Goal: Check status: Check status

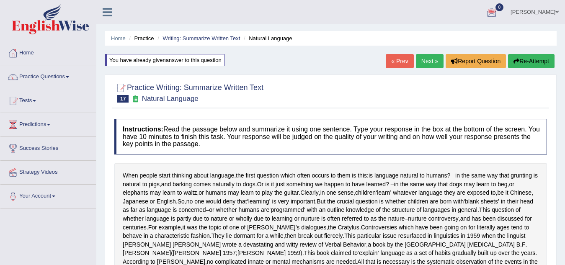
click at [532, 12] on link "[PERSON_NAME]" at bounding box center [534, 11] width 61 height 22
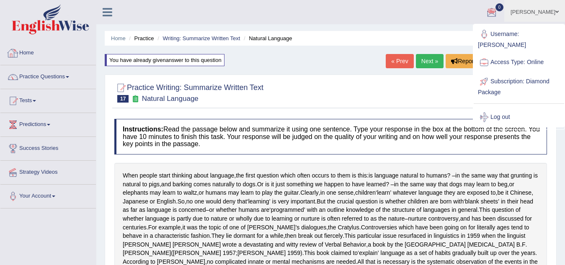
click at [26, 51] on link "Home" at bounding box center [47, 51] width 95 height 21
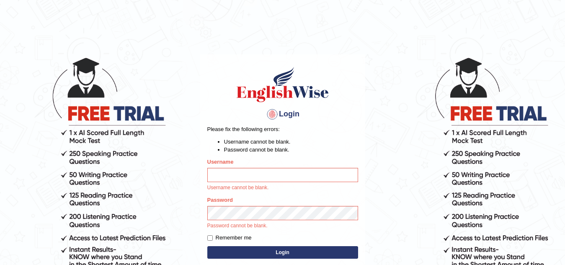
type input "Narendrasingh"
click at [287, 252] on button "Login" at bounding box center [282, 252] width 151 height 13
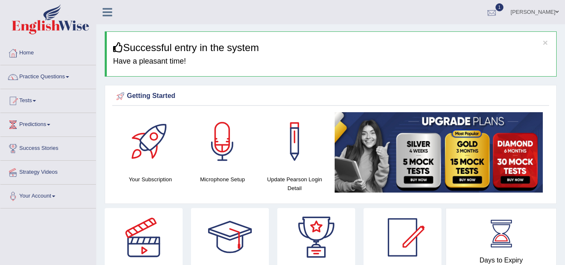
click at [498, 15] on div at bounding box center [491, 12] width 13 height 13
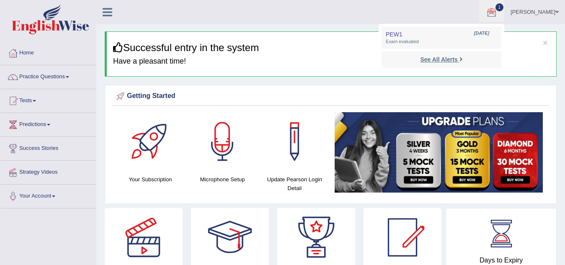
click at [447, 60] on strong "See All Alerts" at bounding box center [438, 59] width 37 height 7
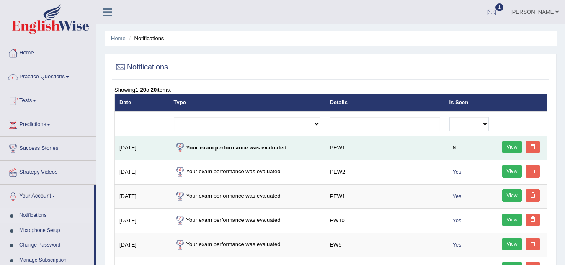
click at [513, 149] on link "View" at bounding box center [512, 147] width 20 height 13
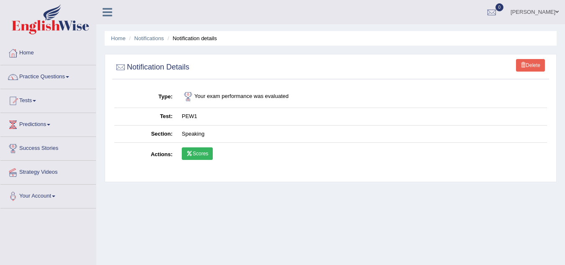
click at [201, 154] on link "Scores" at bounding box center [197, 153] width 31 height 13
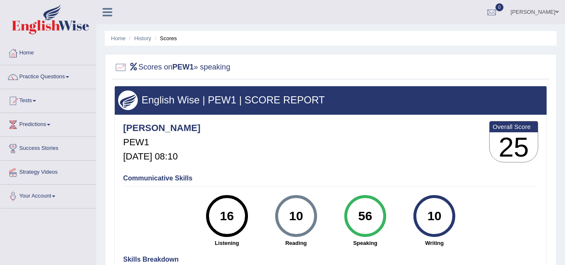
click at [21, 52] on link "Home" at bounding box center [47, 51] width 95 height 21
click at [24, 54] on link "Home" at bounding box center [47, 51] width 95 height 21
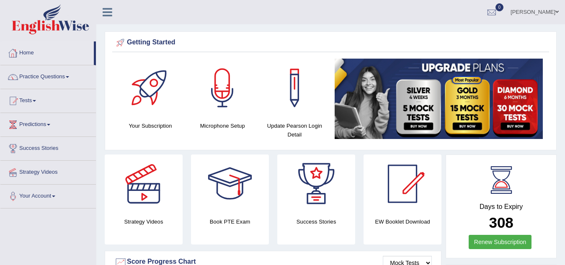
click at [51, 40] on div at bounding box center [48, 20] width 96 height 41
